Goal: Task Accomplishment & Management: Manage account settings

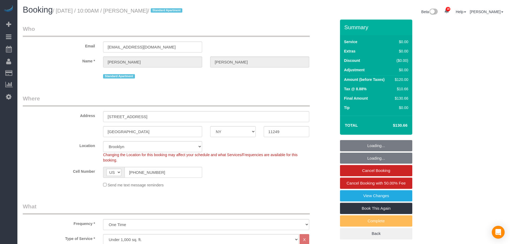
select select "NY"
select select "number:89"
select select "number:90"
select select "number:15"
select select "number:6"
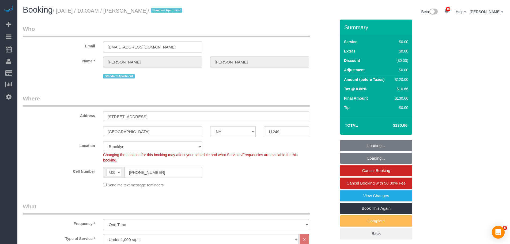
select select "object:1461"
select select "spot1"
select select "NY"
select select "number:89"
select select "number:90"
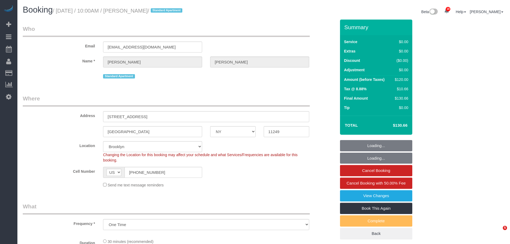
select select "number:15"
select select "number:6"
select select "object:937"
select select "spot1"
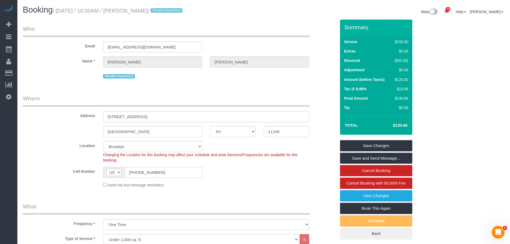
click at [144, 112] on input "1 Northside Piers, APT 12F" at bounding box center [206, 116] width 206 height 11
click at [374, 192] on link "View Changes" at bounding box center [376, 195] width 72 height 11
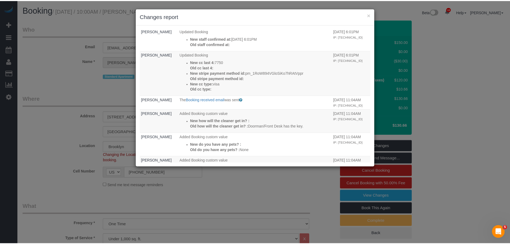
scroll to position [214, 0]
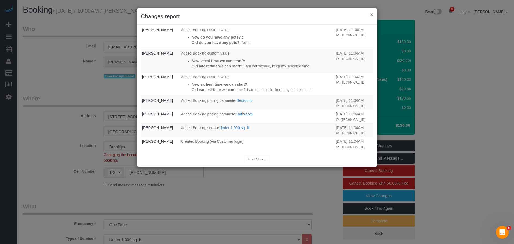
click at [372, 14] on button "×" at bounding box center [371, 15] width 3 height 6
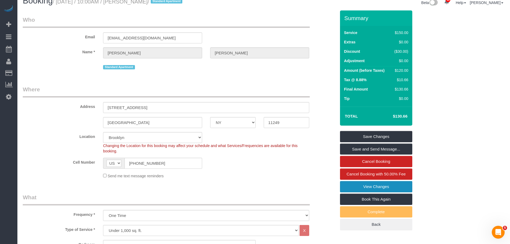
scroll to position [0, 0]
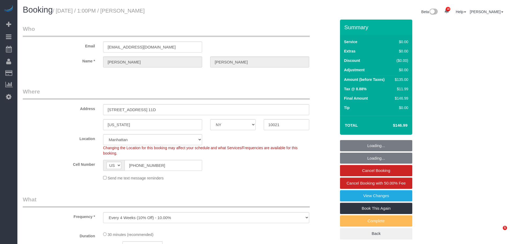
select select "NY"
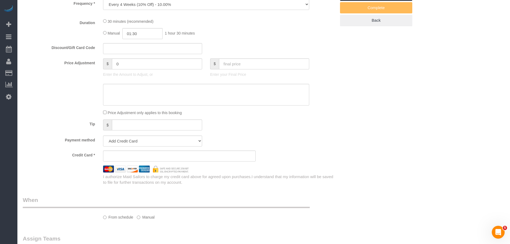
scroll to position [245, 0]
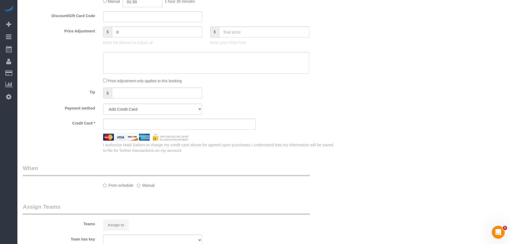
select select "string:stripe-pm_1QKXPd4VGloSiKo7ekv8QDow"
select select "number:89"
select select "number:90"
select select "number:15"
select select "number:6"
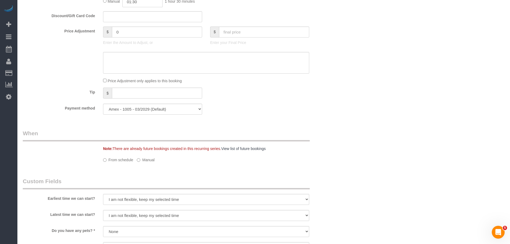
select select "object:926"
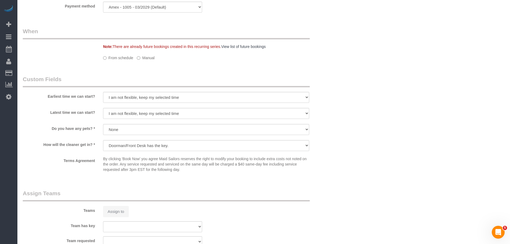
select select "spot1"
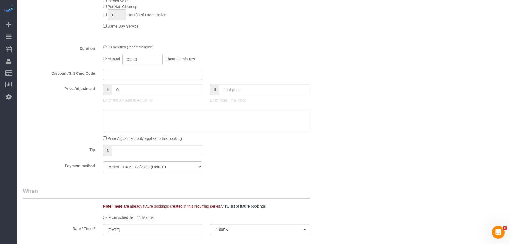
scroll to position [506, 0]
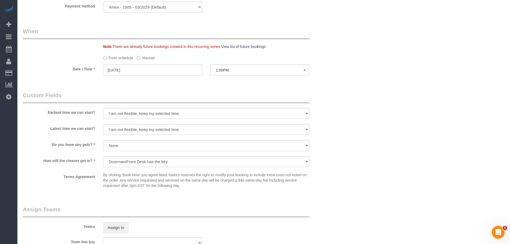
click at [145, 53] on label "Manual" at bounding box center [146, 56] width 18 height 7
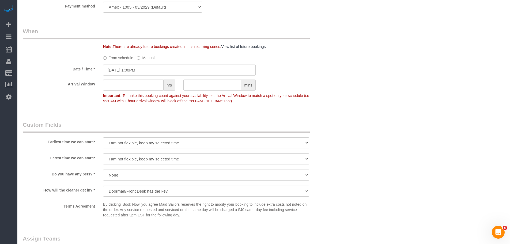
click at [141, 57] on label "Manual" at bounding box center [146, 56] width 18 height 7
click at [150, 69] on input "09/15/2025 1:00PM" at bounding box center [179, 70] width 153 height 11
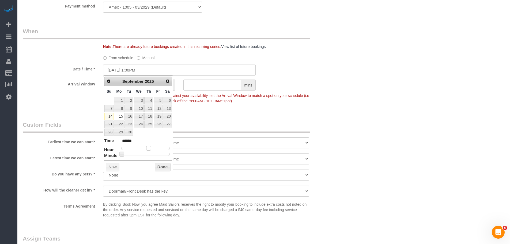
click at [147, 148] on span at bounding box center [148, 148] width 5 height 5
type input "09/15/2025 2:00PM"
type input "******"
type input "09/15/2025 3:00PM"
type input "******"
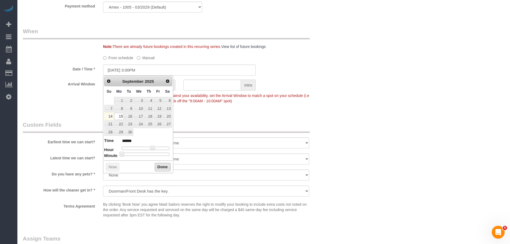
click at [160, 166] on button "Done" at bounding box center [163, 167] width 16 height 9
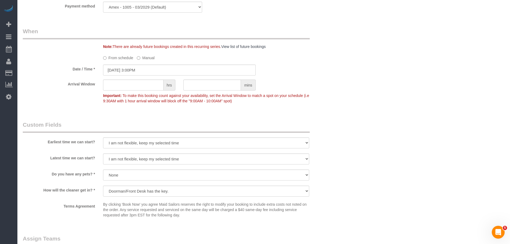
drag, startPoint x: 327, startPoint y: 102, endPoint x: 324, endPoint y: 117, distance: 15.1
click at [327, 102] on div "Arrival Window hrs mins Important: To make this booking count against your avai…" at bounding box center [179, 92] width 321 height 26
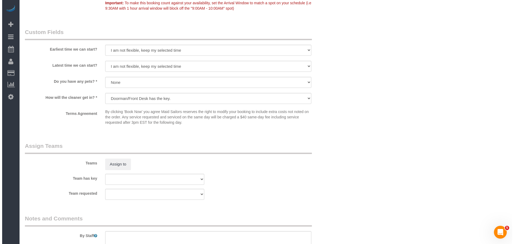
scroll to position [640, 0]
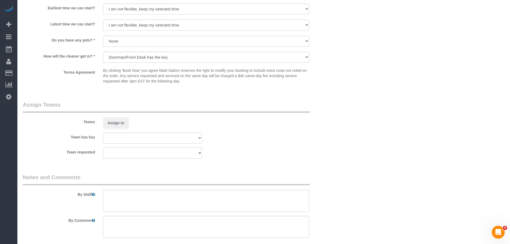
drag, startPoint x: 129, startPoint y: 123, endPoint x: 146, endPoint y: 117, distance: 18.2
click at [129, 123] on div "Assign to" at bounding box center [152, 122] width 107 height 11
click at [118, 120] on button "Assign to" at bounding box center [116, 122] width 26 height 11
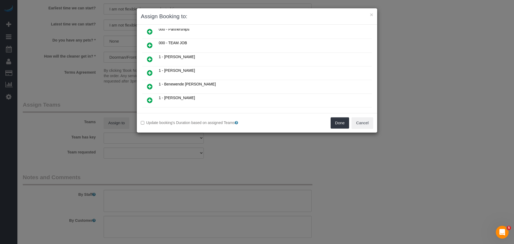
scroll to position [107, 0]
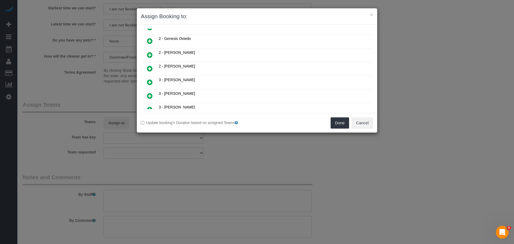
click at [153, 38] on link at bounding box center [149, 41] width 13 height 11
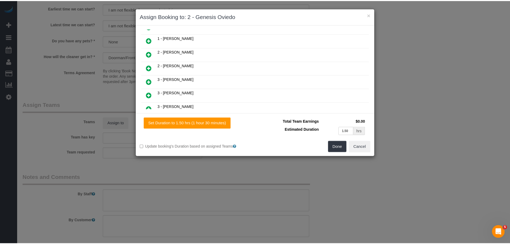
scroll to position [173, 0]
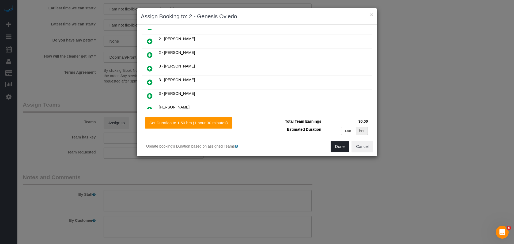
click at [340, 146] on button "Done" at bounding box center [340, 146] width 19 height 11
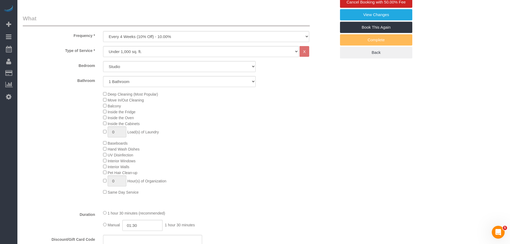
scroll to position [74, 0]
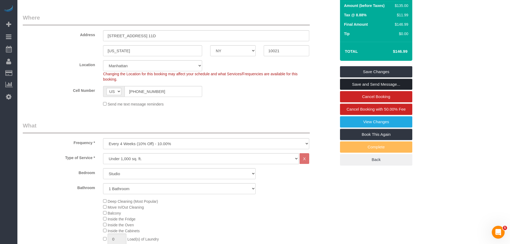
click at [373, 84] on link "Save and Send Message..." at bounding box center [376, 84] width 72 height 11
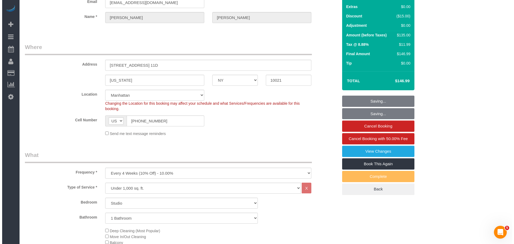
scroll to position [0, 0]
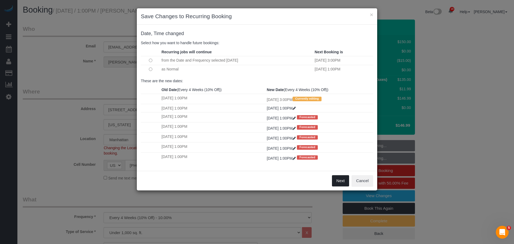
click at [337, 179] on button "Next" at bounding box center [340, 180] width 17 height 11
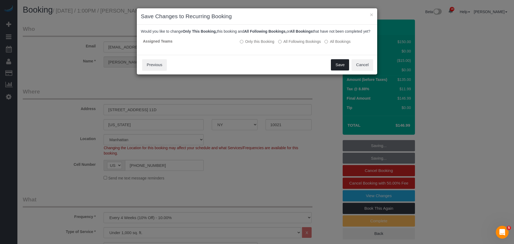
click at [338, 70] on button "Save" at bounding box center [340, 64] width 18 height 11
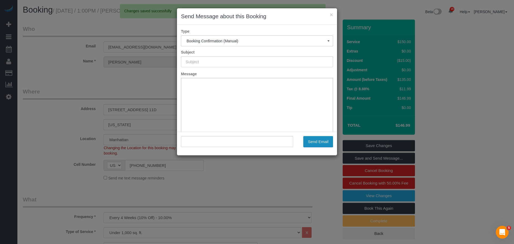
type input "Cleaning Confirmed for 09/15/2025 at 3:00pm"
type input ""Tara Sobierajski" <tarasobierajski@gmail.com>"
click at [315, 141] on button "Send Email" at bounding box center [318, 141] width 30 height 11
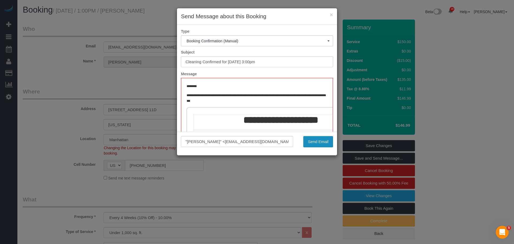
drag, startPoint x: 319, startPoint y: 141, endPoint x: 304, endPoint y: 133, distance: 17.4
click at [319, 141] on button "Send Email" at bounding box center [318, 141] width 30 height 11
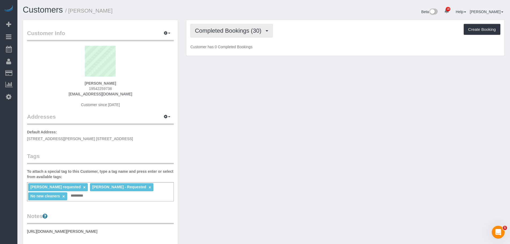
click at [237, 28] on span "Completed Bookings (30)" at bounding box center [229, 30] width 69 height 7
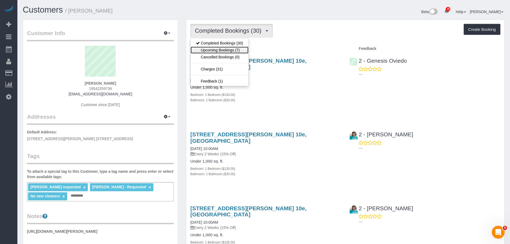
click at [236, 49] on link "Upcoming Bookings (7)" at bounding box center [220, 50] width 58 height 7
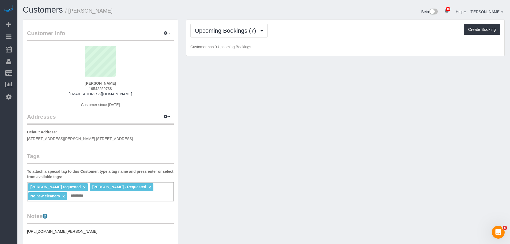
click at [319, 38] on div "Upcoming Bookings (7) Completed Bookings (30) Upcoming Bookings (7) Cancelled B…" at bounding box center [345, 38] width 318 height 36
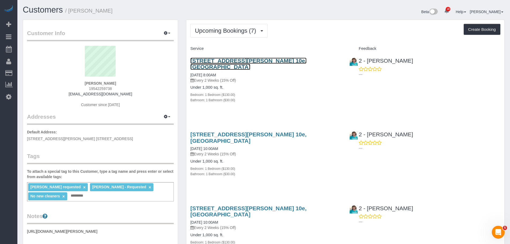
click at [258, 59] on link "215 Adams Street Apt. 10e, Brooklyn, NY 11201" at bounding box center [248, 64] width 116 height 12
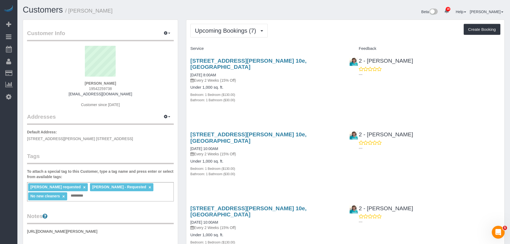
drag, startPoint x: 54, startPoint y: 138, endPoint x: 287, endPoint y: 118, distance: 234.0
click at [54, 138] on link "Time Tracking Logs" at bounding box center [50, 139] width 67 height 11
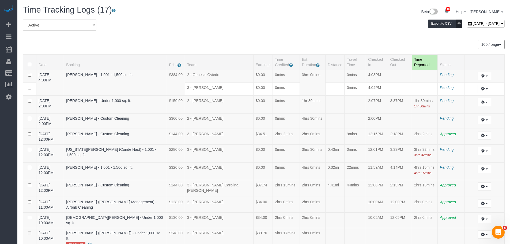
drag, startPoint x: 253, startPoint y: 33, endPoint x: 252, endPoint y: 56, distance: 23.9
click at [253, 33] on div "All Active Archived September 14, 2025 - September 14, 2025 Export to CSV" at bounding box center [264, 27] width 490 height 15
click at [280, 147] on td "0mins" at bounding box center [285, 153] width 27 height 18
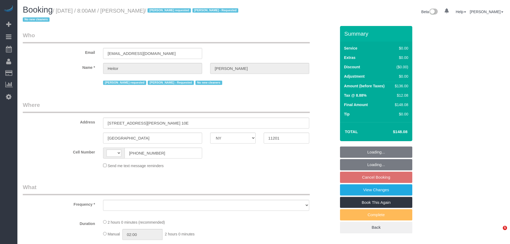
select select "NY"
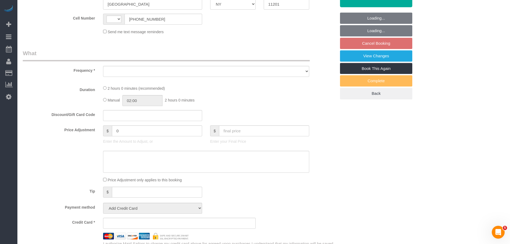
select select "string:[GEOGRAPHIC_DATA]"
select select "spot1"
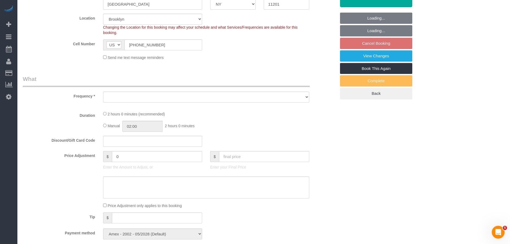
select select "string:stripe-pm_1PWhey4VGloSiKo7qzyUrVVp"
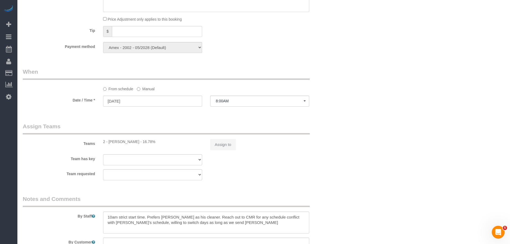
select select "object:797"
select select "number:89"
select select "number:90"
select select "number:15"
select select "number:5"
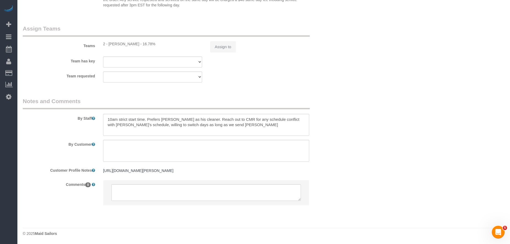
select select "object:1052"
select select "spot61"
select select "1"
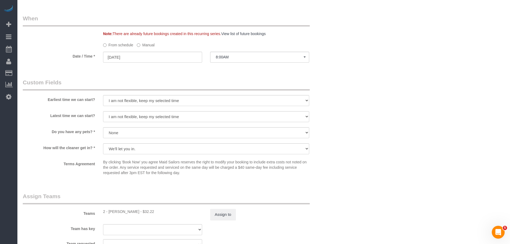
scroll to position [506, 0]
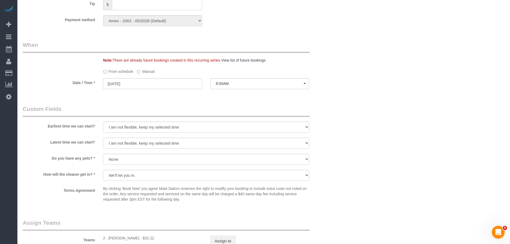
select select "1"
click at [146, 69] on label "Manual" at bounding box center [146, 70] width 18 height 7
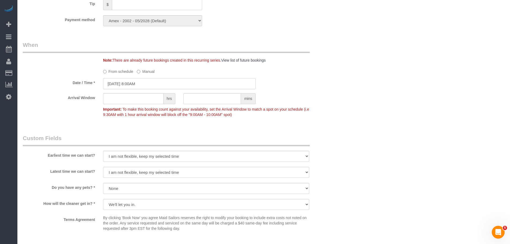
click at [142, 84] on input "09/18/2025 8:00AM" at bounding box center [179, 83] width 153 height 11
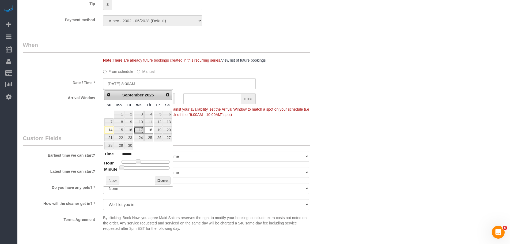
click at [141, 131] on link "17" at bounding box center [139, 129] width 10 height 7
click at [137, 161] on span at bounding box center [138, 161] width 5 height 5
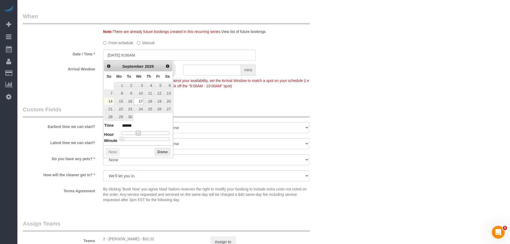
scroll to position [535, 0]
type input "09/17/2025 1:00PM"
type input "******"
click at [148, 133] on div at bounding box center [146, 132] width 48 height 3
click at [159, 150] on button "Done" at bounding box center [163, 151] width 16 height 9
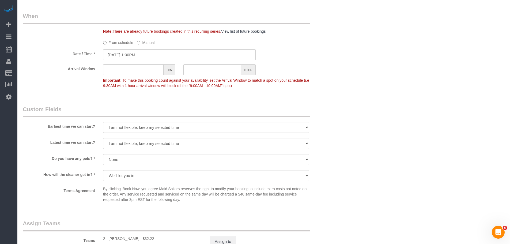
click at [314, 74] on div "Arrival Window hrs mins Important: To make this booking count against your avai…" at bounding box center [179, 77] width 321 height 26
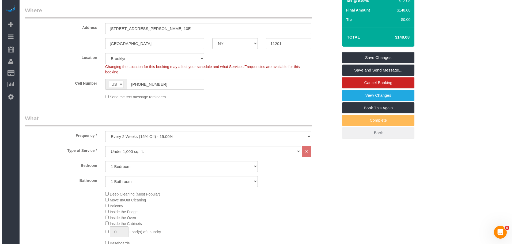
scroll to position [54, 0]
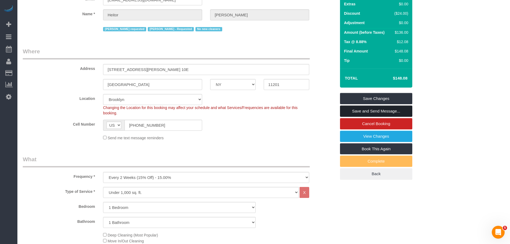
click at [372, 113] on link "Save and Send Message..." at bounding box center [376, 110] width 72 height 11
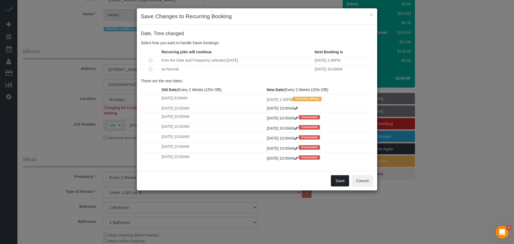
click at [342, 180] on button "Save" at bounding box center [340, 180] width 18 height 11
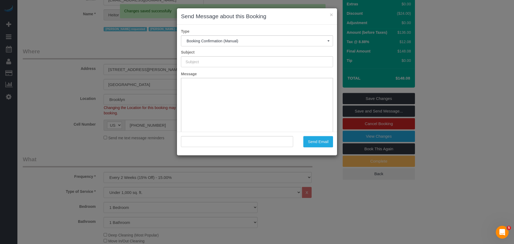
scroll to position [0, 0]
type input "Cleaning Confirmed for 09/17/2025 at 1:00pm"
type input ""Heitor Santos" <heitortavaressantos@hotmail.com>"
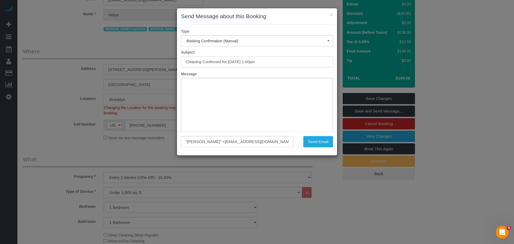
drag, startPoint x: 149, startPoint y: 63, endPoint x: 162, endPoint y: 65, distance: 14.0
click at [137, 63] on div "× Send Message about this Booking Type Booking Confirmation (Manual) Booking Co…" at bounding box center [257, 122] width 514 height 244
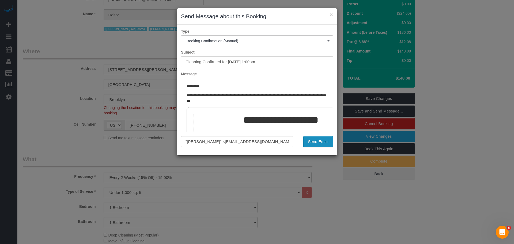
click at [323, 143] on button "Send Email" at bounding box center [318, 141] width 30 height 11
click at [313, 140] on div "Send Email" at bounding box center [317, 141] width 40 height 11
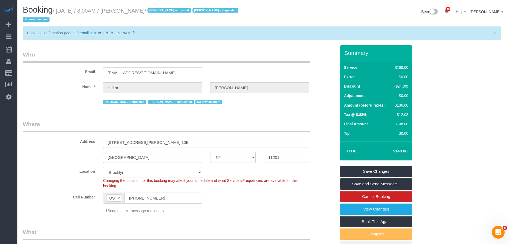
drag, startPoint x: 318, startPoint y: 28, endPoint x: 324, endPoint y: 21, distance: 8.9
click at [318, 28] on div "× Booking Confirmation (Manual) email sent to "Heitor Santos"" at bounding box center [262, 33] width 478 height 14
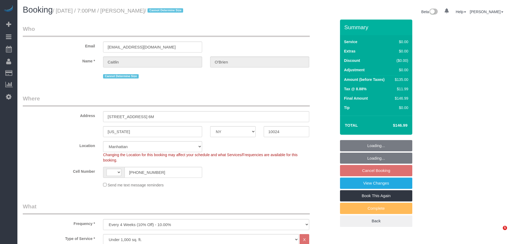
select select "NY"
select select "string:stripe-pm_1Qqee04VGloSiKo7obcjrnBA"
select select "spot1"
select select "object:649"
select select "string:[GEOGRAPHIC_DATA]"
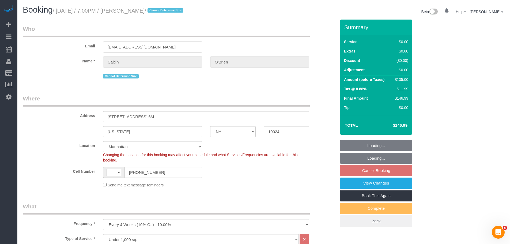
select select "number:89"
select select "number:90"
select select "number:15"
select select "number:5"
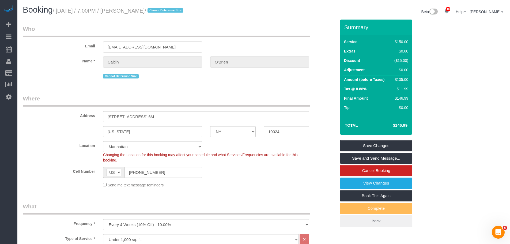
click at [65, 13] on small "/ [DATE] / 7:00PM / [PERSON_NAME] / Cannot Determine Size" at bounding box center [119, 11] width 132 height 6
click at [161, 10] on small "/ September 15, 2025 / 7:00PM / Caitlin O'Brien / Cannot Determine Size" at bounding box center [119, 11] width 132 height 6
copy small "September 15, 2025 / 7:00PM / Caitlin O'Brien"
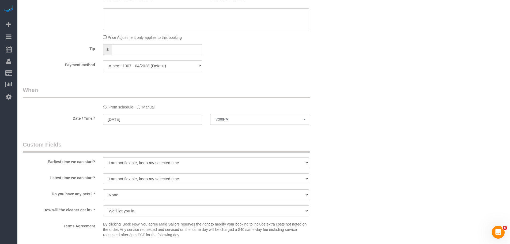
scroll to position [616, 0]
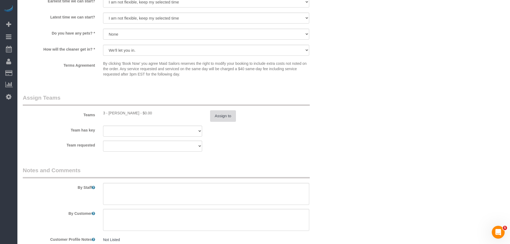
click at [227, 116] on button "Assign to" at bounding box center [223, 115] width 26 height 11
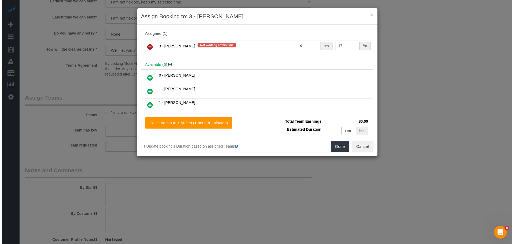
scroll to position [482, 0]
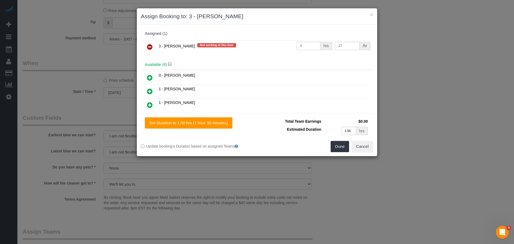
drag, startPoint x: 152, startPoint y: 46, endPoint x: 160, endPoint y: 51, distance: 9.8
click at [152, 46] on icon at bounding box center [150, 47] width 6 height 6
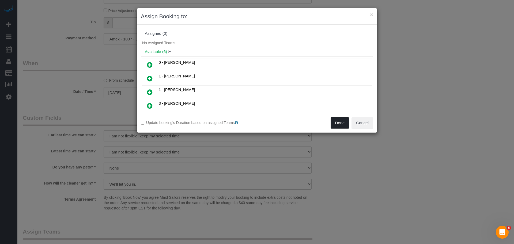
click at [340, 123] on button "Done" at bounding box center [340, 122] width 19 height 11
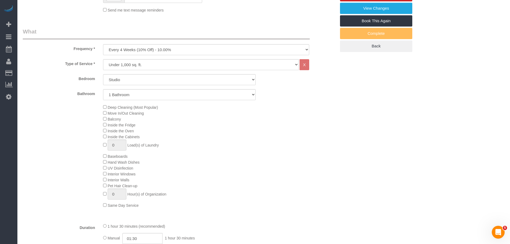
scroll to position [48, 0]
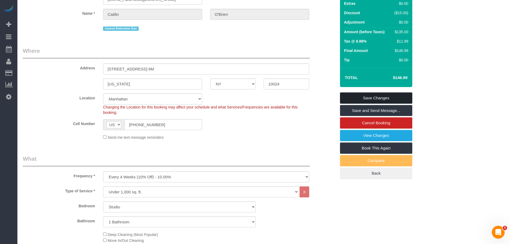
click at [387, 100] on link "Save Changes" at bounding box center [376, 97] width 72 height 11
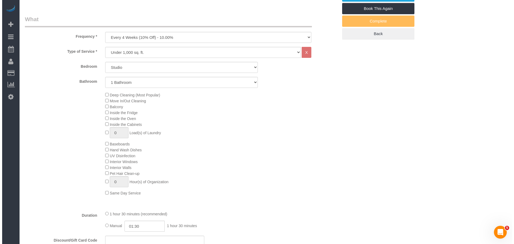
scroll to position [208, 0]
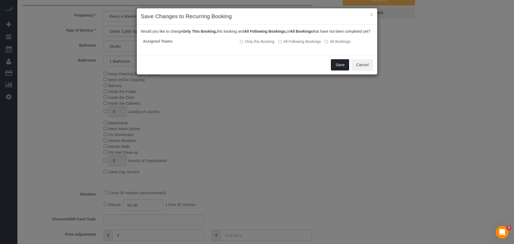
click at [339, 70] on button "Save" at bounding box center [340, 64] width 18 height 11
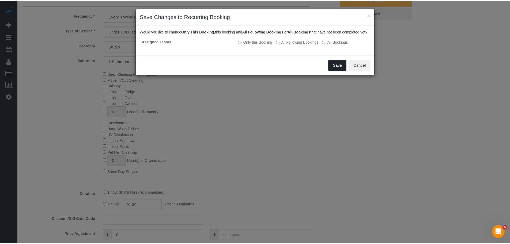
scroll to position [24, 0]
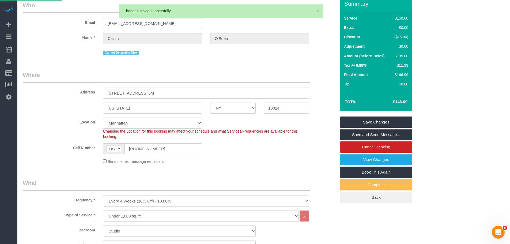
click at [255, 108] on div "New York AK AL AR AZ CA CO CT DC DE FL GA HI IA ID IL IN KS KY LA MA MD ME MI M…" at bounding box center [179, 108] width 321 height 11
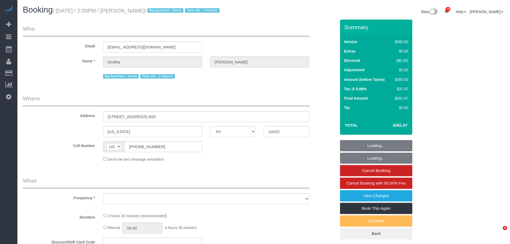
select select "NY"
select select "object:1064"
select select "string:stripe-pm_1RyuzJ4VGloSiKo72c97x6TJ"
select select "270"
select select "number:62"
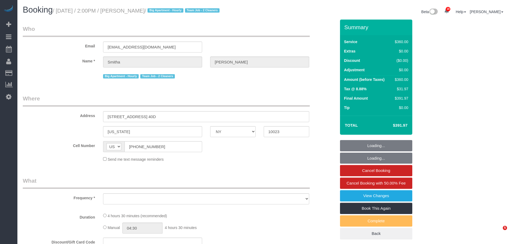
select select "number:76"
select select "number:15"
select select "number:5"
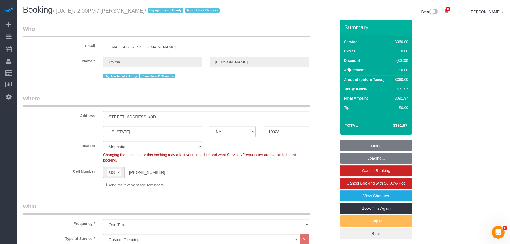
select select "object:1498"
select select "spot1"
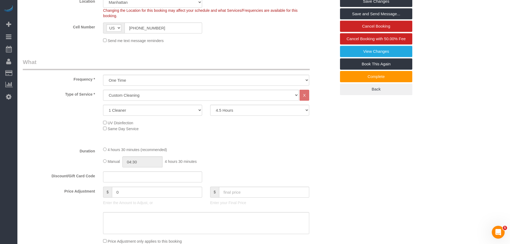
scroll to position [161, 0]
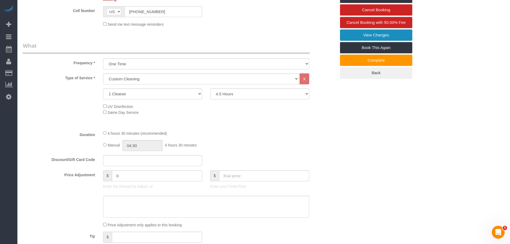
click at [382, 35] on link "View Changes" at bounding box center [376, 34] width 72 height 11
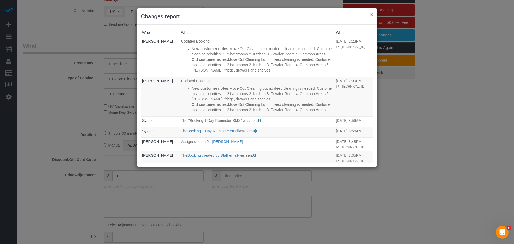
click at [371, 16] on button "×" at bounding box center [371, 15] width 3 height 6
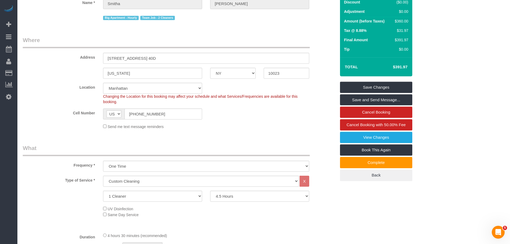
scroll to position [107, 0]
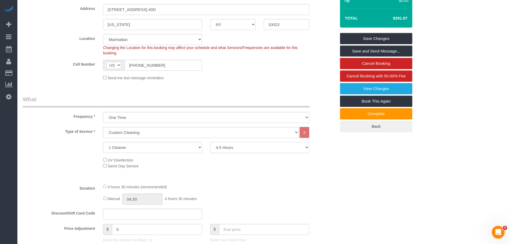
click at [238, 150] on select "2 Hours 2.5 Hours 3 Hours 3.5 Hours 4 Hours 4.5 Hours 5 Hours 5.5 Hours 6 Hours…" at bounding box center [259, 147] width 99 height 11
select select "300"
click at [210, 142] on select "2 Hours 2.5 Hours 3 Hours 3.5 Hours 4 Hours 4.5 Hours 5 Hours 5.5 Hours 6 Hours…" at bounding box center [259, 147] width 99 height 11
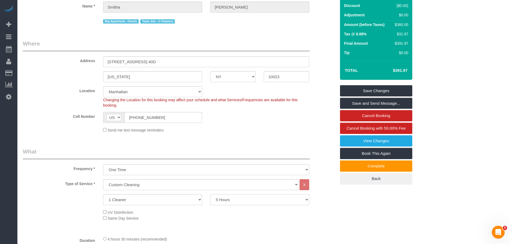
scroll to position [54, 0]
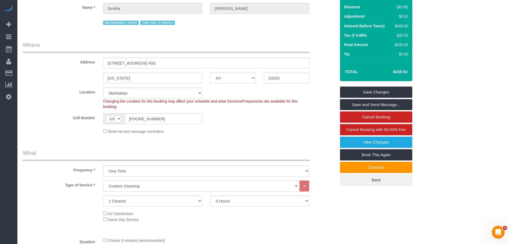
select select "spot39"
drag, startPoint x: 395, startPoint y: 72, endPoint x: 402, endPoint y: 72, distance: 6.7
click at [402, 72] on h4 "$435.52" at bounding box center [392, 72] width 31 height 5
drag, startPoint x: 394, startPoint y: 70, endPoint x: 411, endPoint y: 71, distance: 17.1
click at [411, 71] on div "Total $435.52" at bounding box center [376, 71] width 72 height 19
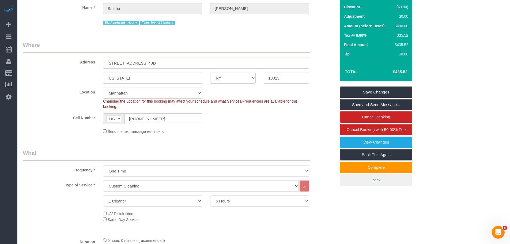
copy table "Total"
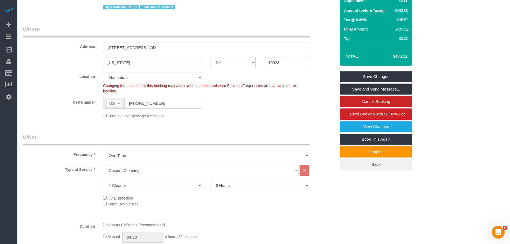
scroll to position [107, 0]
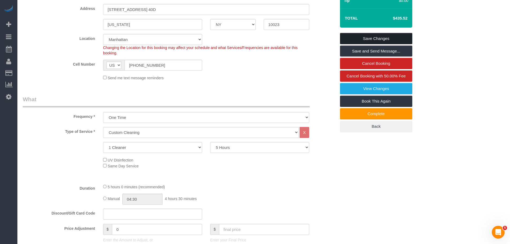
click at [383, 38] on link "Save Changes" at bounding box center [376, 38] width 72 height 11
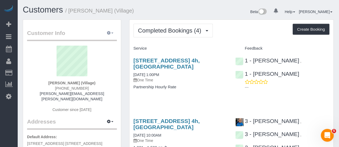
click at [110, 31] on icon "button" at bounding box center [109, 32] width 4 height 3
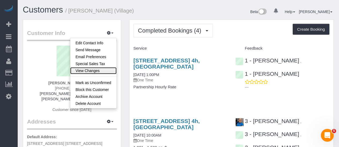
click at [101, 70] on link "View Changes" at bounding box center [93, 70] width 46 height 7
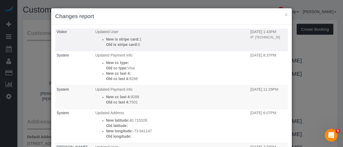
scroll to position [268, 0]
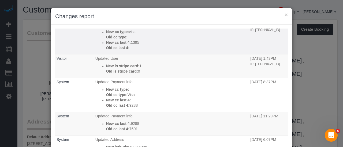
click at [128, 45] on p "New cc last 4: 1395" at bounding box center [177, 42] width 142 height 5
copy p "1395"
click at [170, 45] on p "New cc last 4: 1395" at bounding box center [177, 42] width 142 height 5
click at [131, 45] on p "New cc last 4: 1395" at bounding box center [177, 42] width 142 height 5
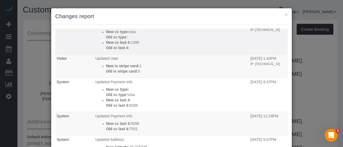
click at [131, 45] on p "New cc last 4: 1395" at bounding box center [177, 42] width 142 height 5
copy p "1395"
